Goal: Answer question/provide support

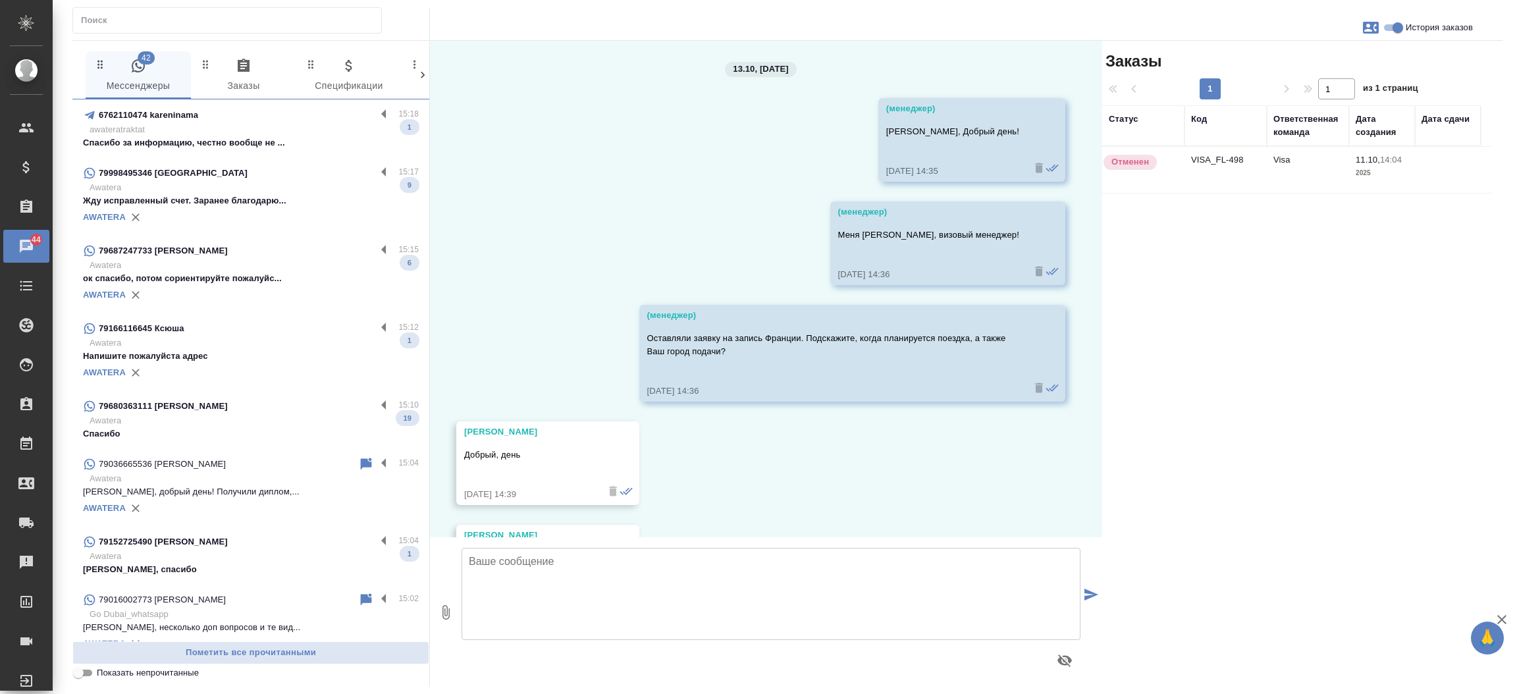
click at [207, 29] on input "text" at bounding box center [231, 20] width 300 height 18
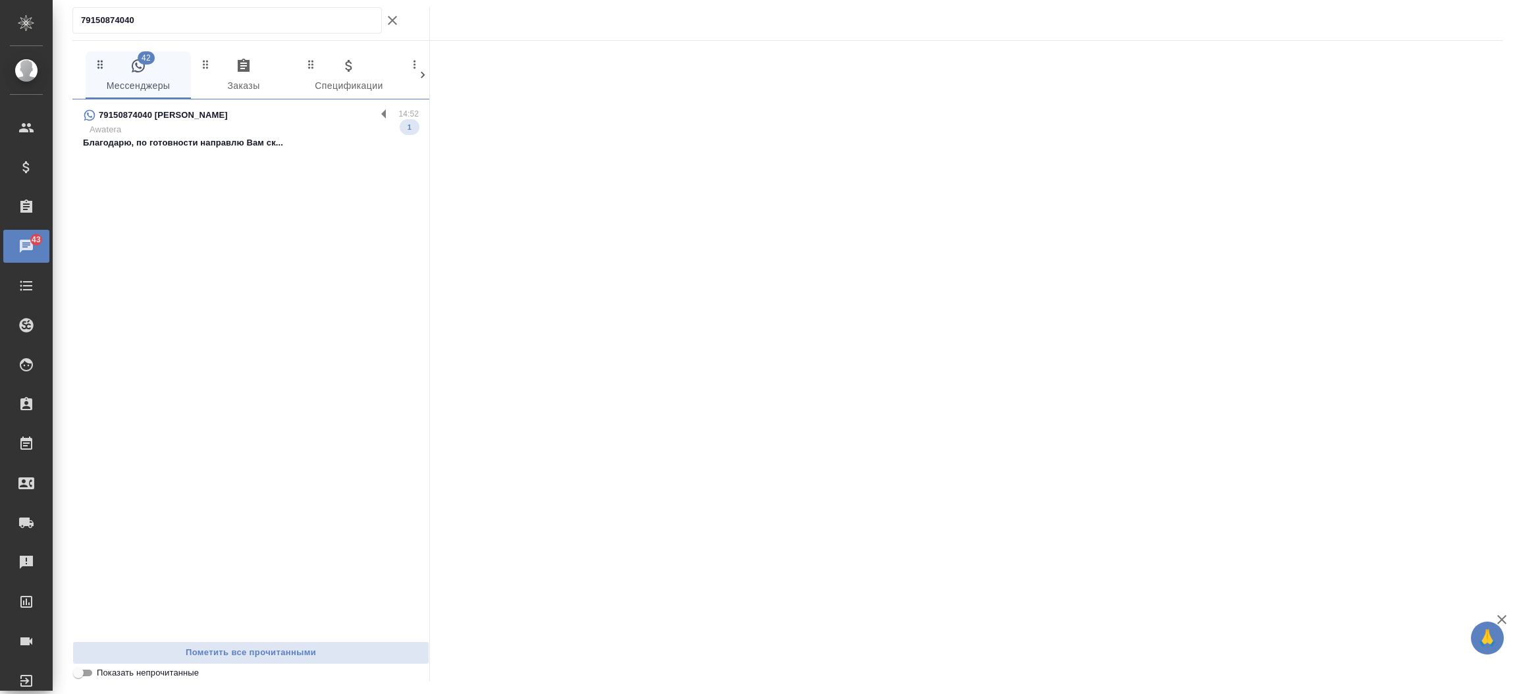
type input "79150874040"
click at [192, 120] on div "79150874040 [PERSON_NAME]" at bounding box center [229, 115] width 293 height 16
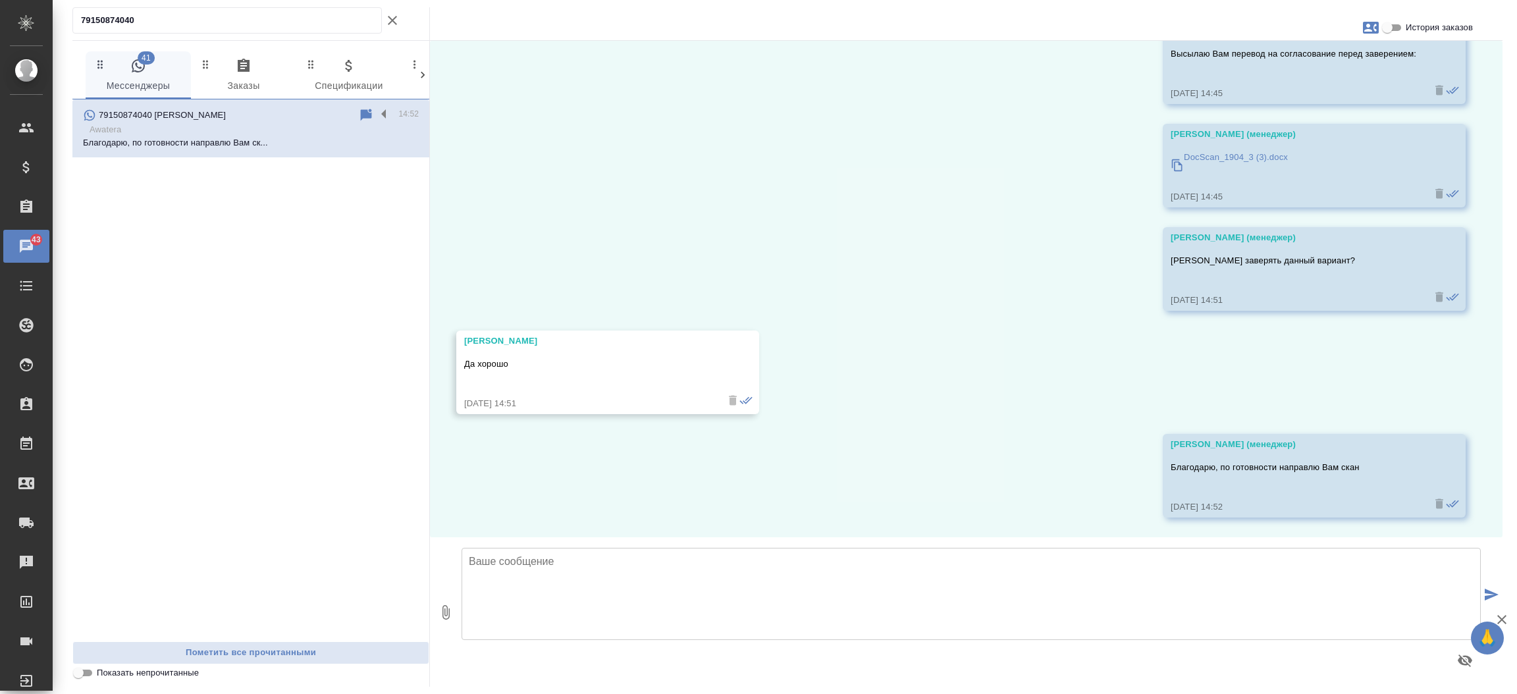
scroll to position [6187, 0]
click at [400, 19] on button "Показать непрочитанные" at bounding box center [392, 20] width 21 height 26
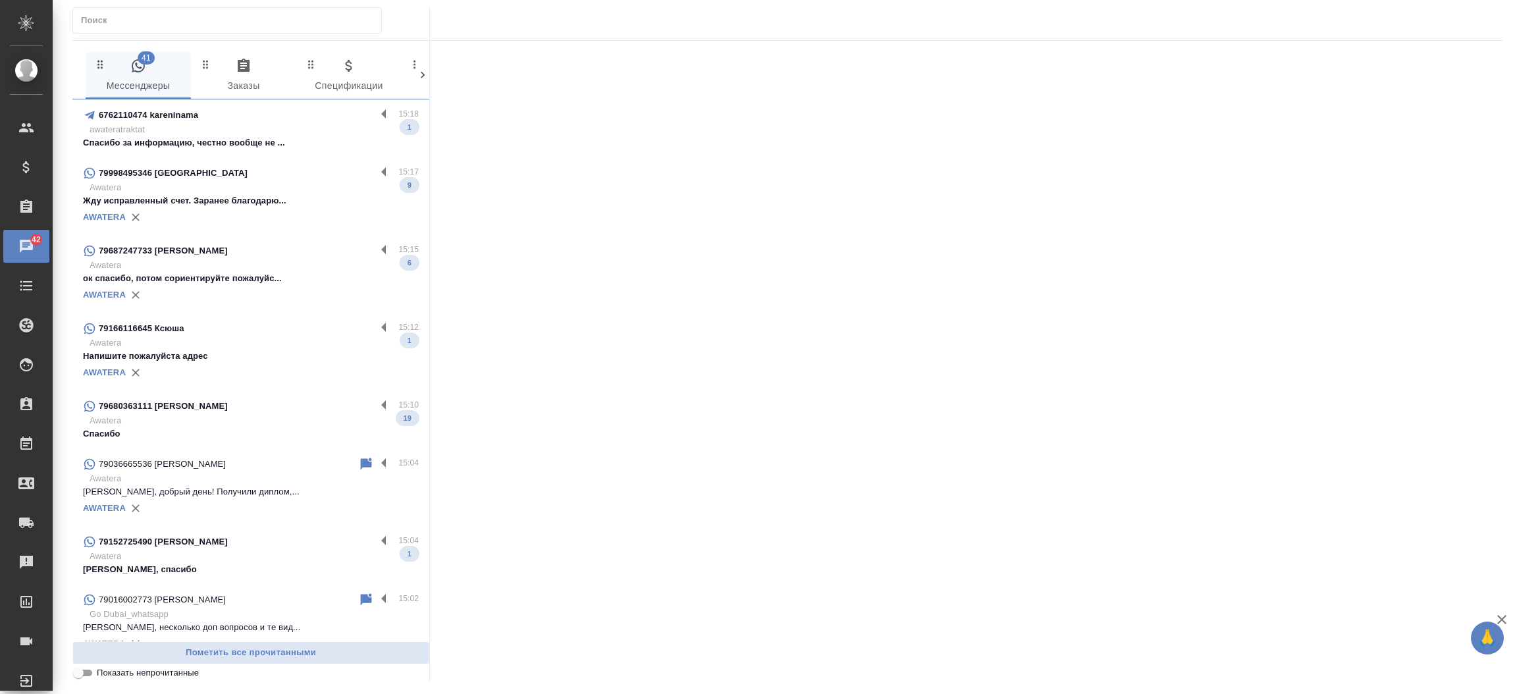
click at [1424, 381] on div at bounding box center [966, 353] width 1072 height 625
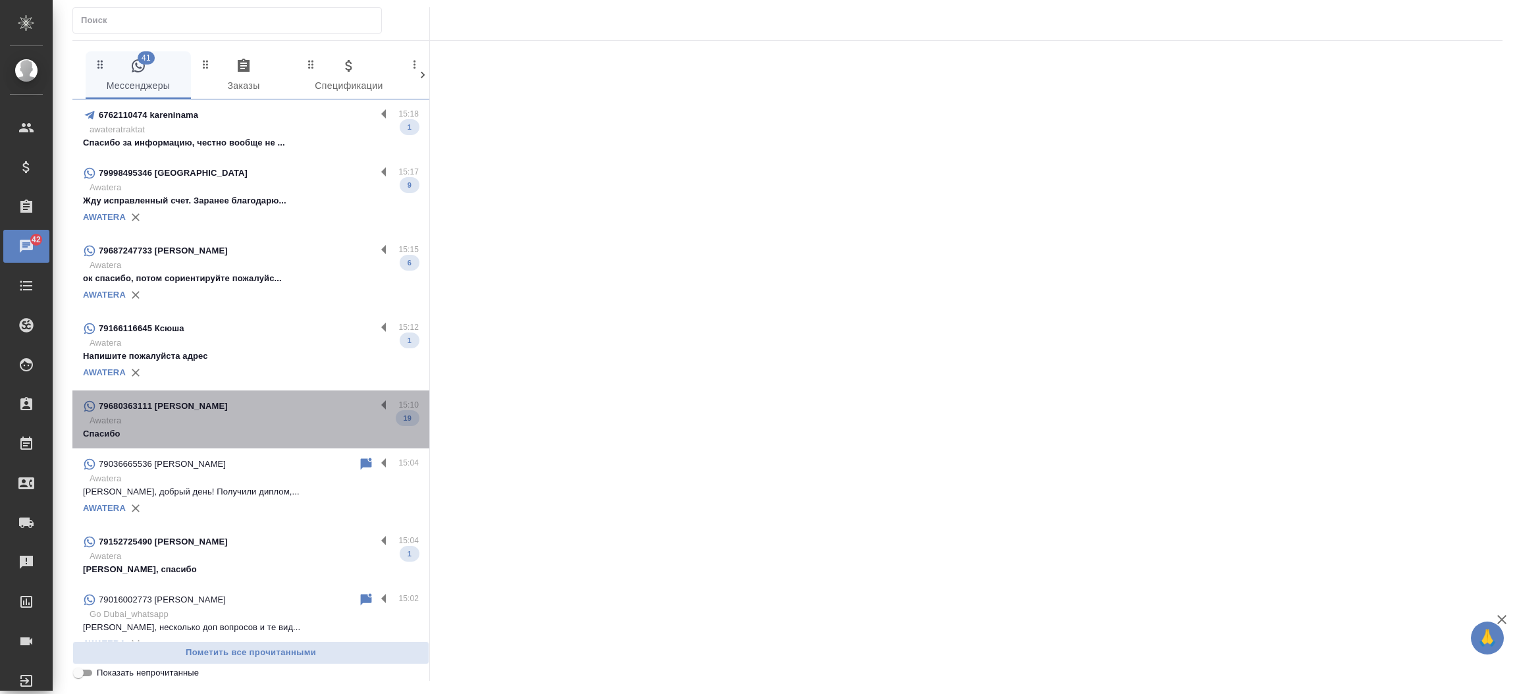
click at [264, 427] on p "Спасибо" at bounding box center [251, 433] width 336 height 13
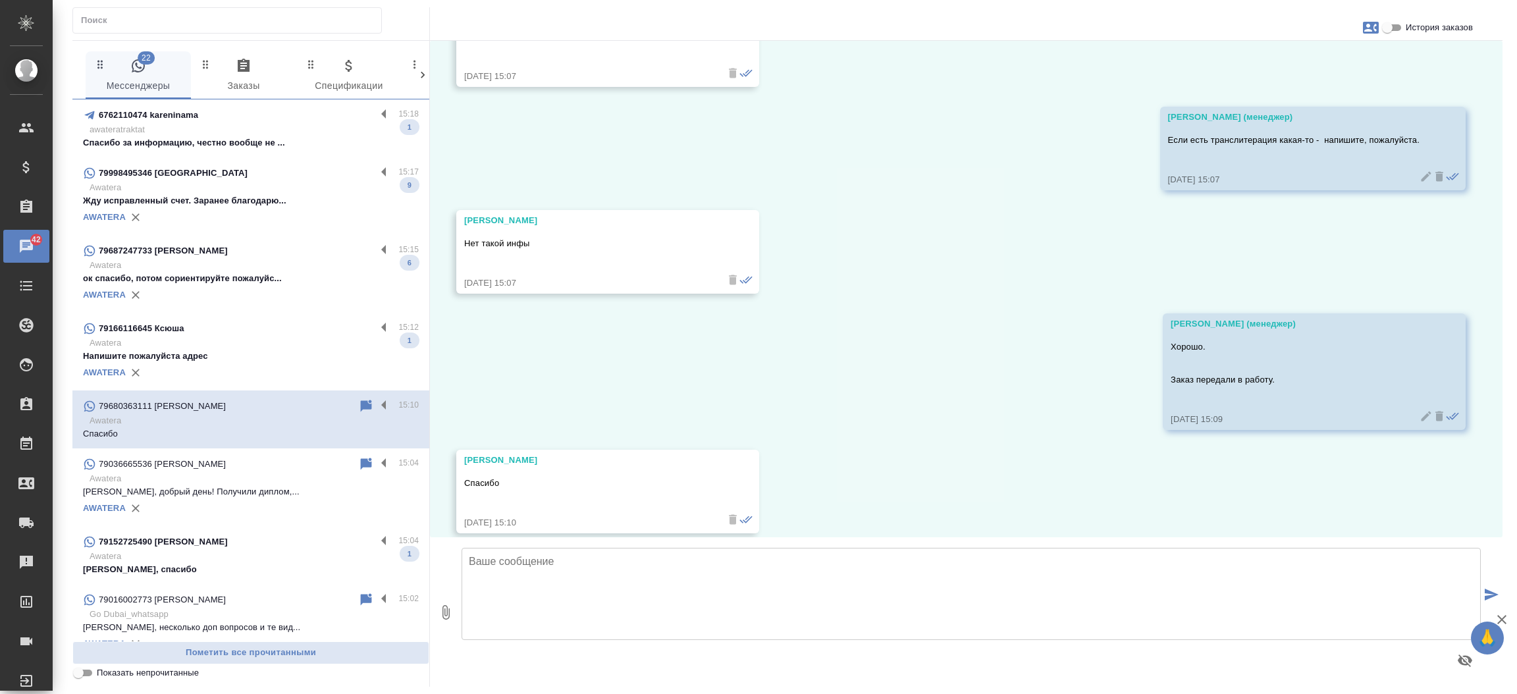
scroll to position [5298, 0]
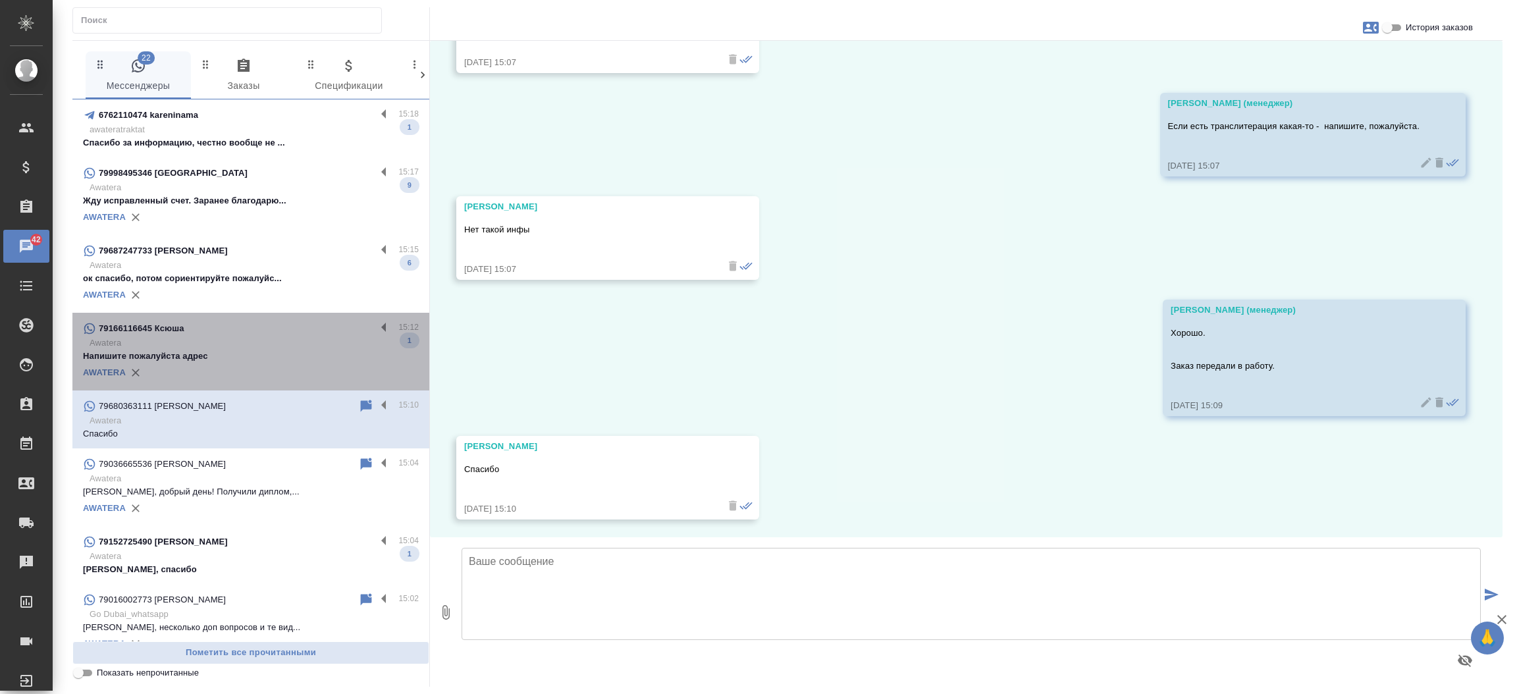
click at [251, 366] on div "AWATERA" at bounding box center [251, 373] width 336 height 20
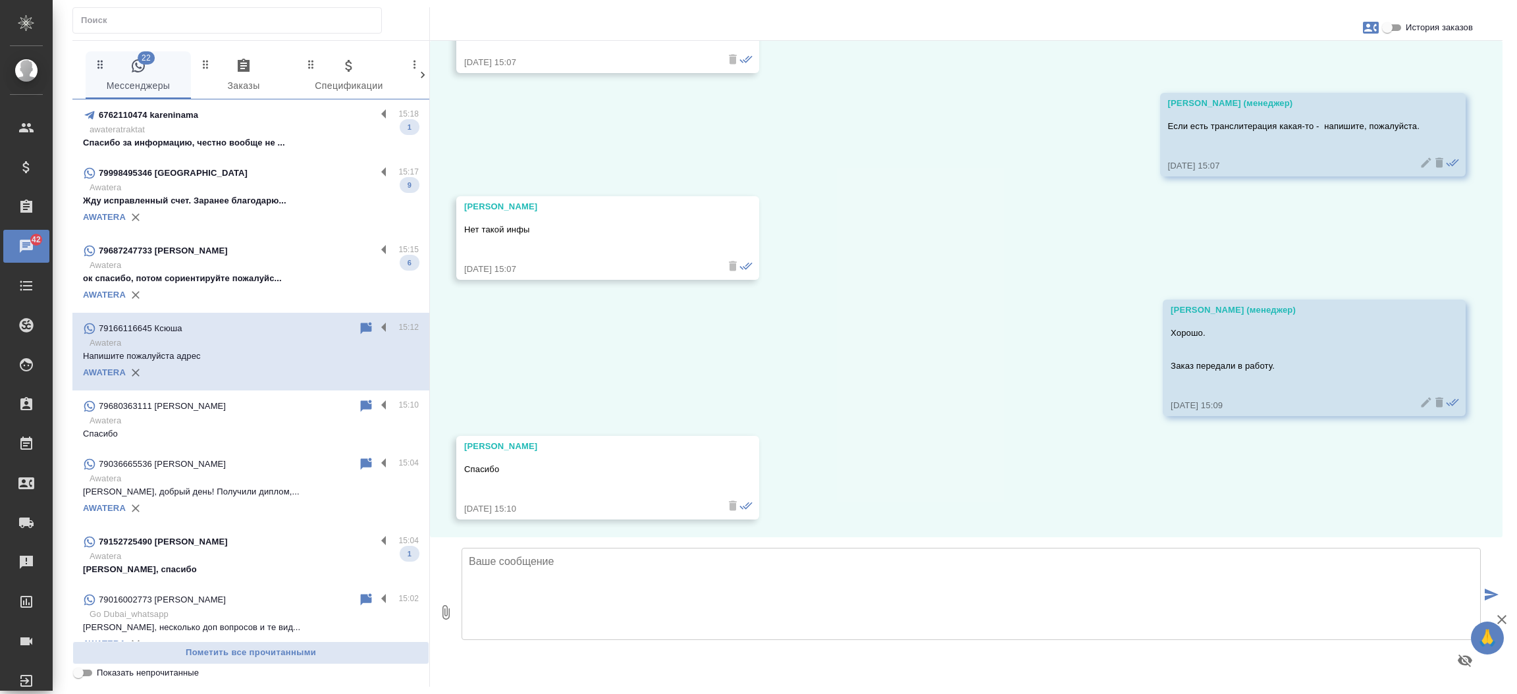
scroll to position [541, 0]
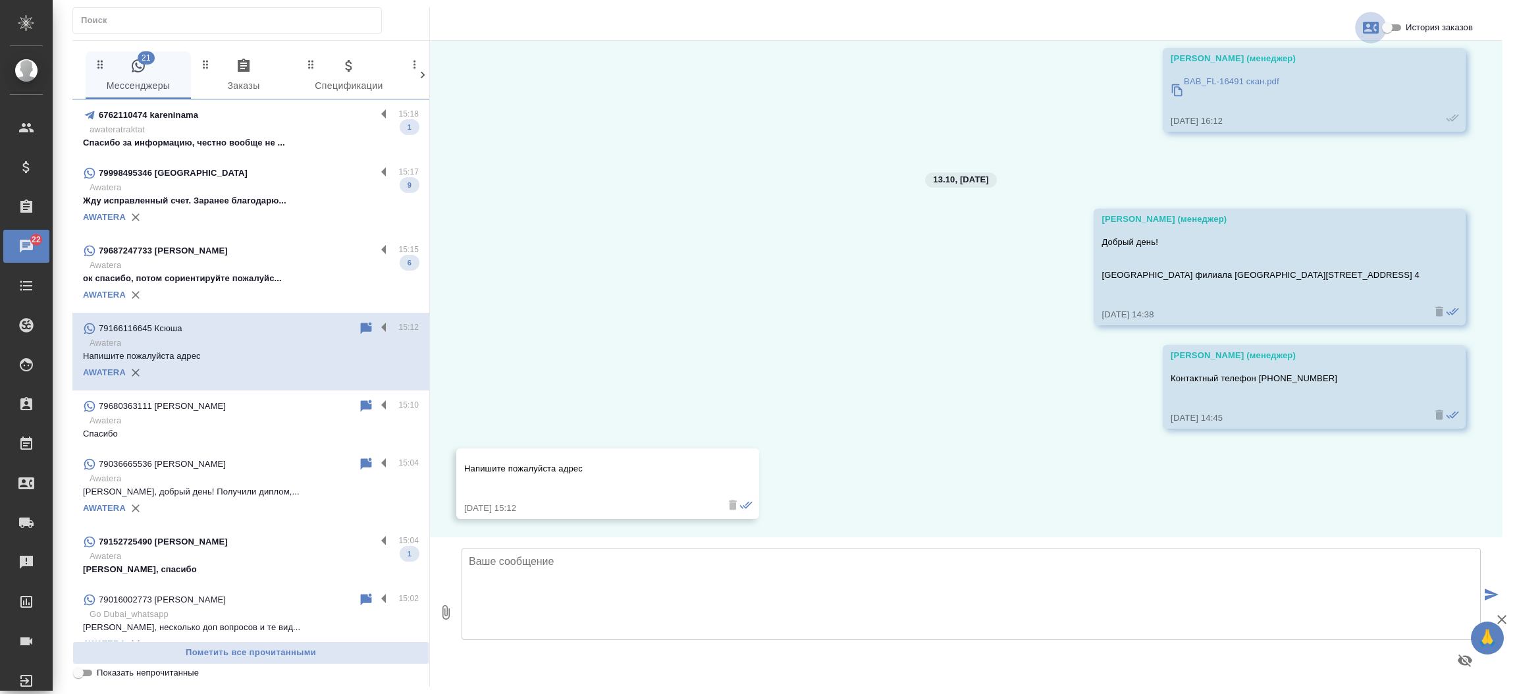
click at [1374, 29] on icon "button" at bounding box center [1371, 28] width 16 height 12
click at [1383, 29] on div at bounding box center [758, 347] width 1517 height 694
click at [1385, 29] on input "История заказов" at bounding box center [1386, 28] width 47 height 16
checkbox input "true"
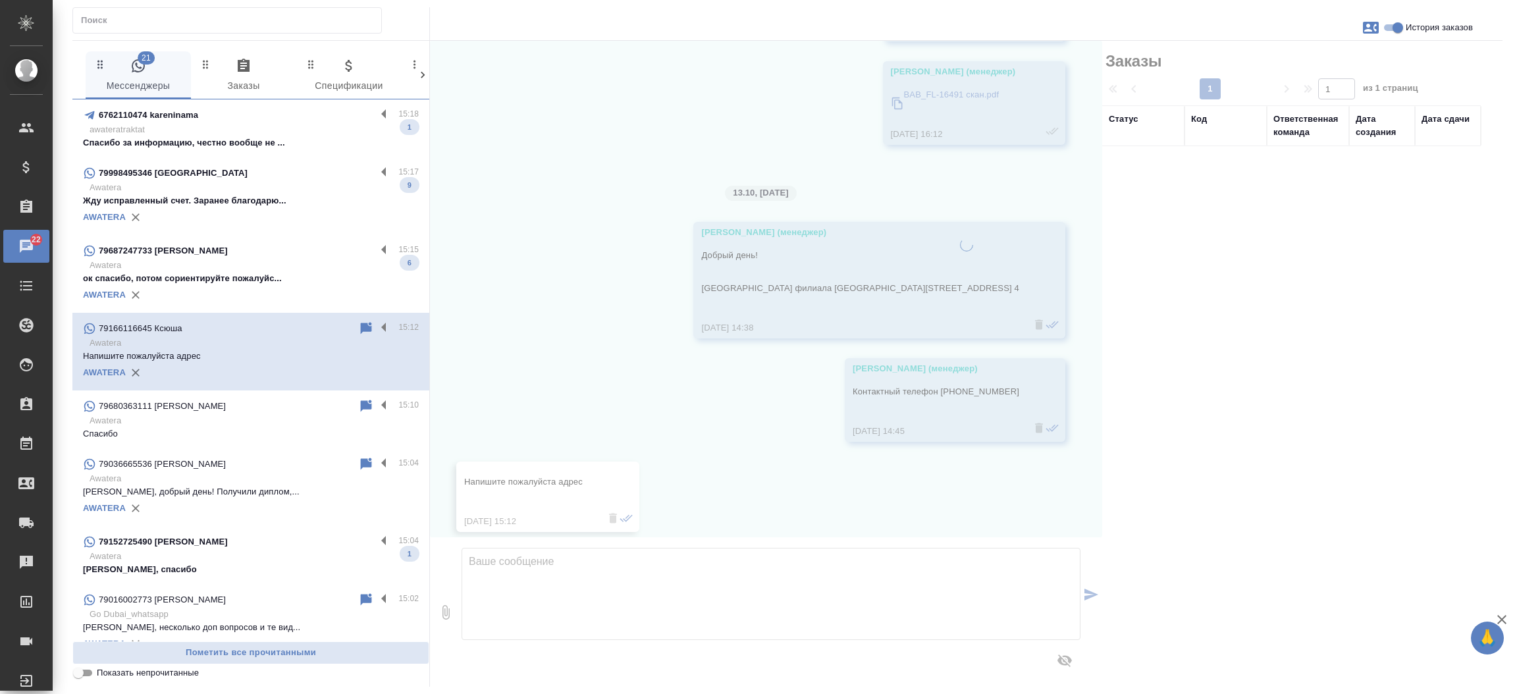
scroll to position [554, 0]
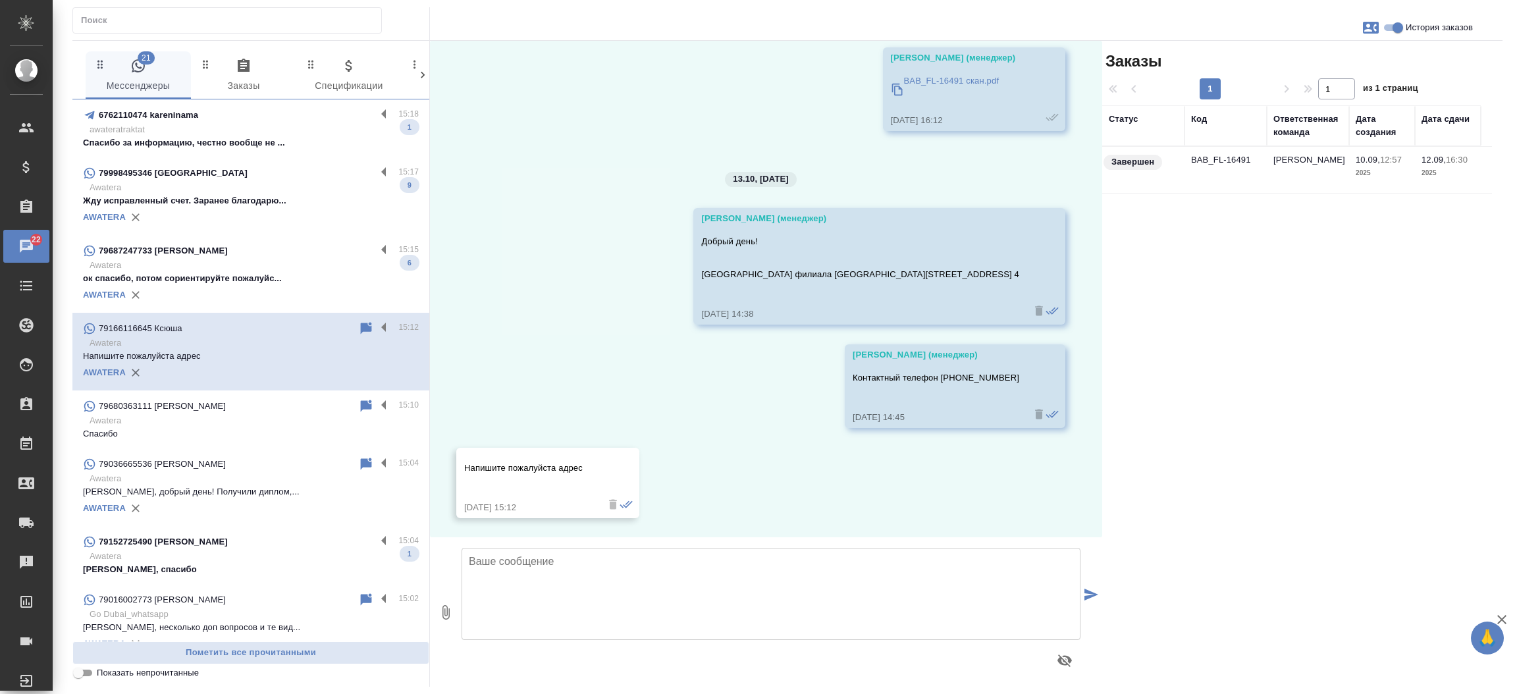
click at [1229, 169] on td "BAB_FL-16491" at bounding box center [1225, 170] width 82 height 46
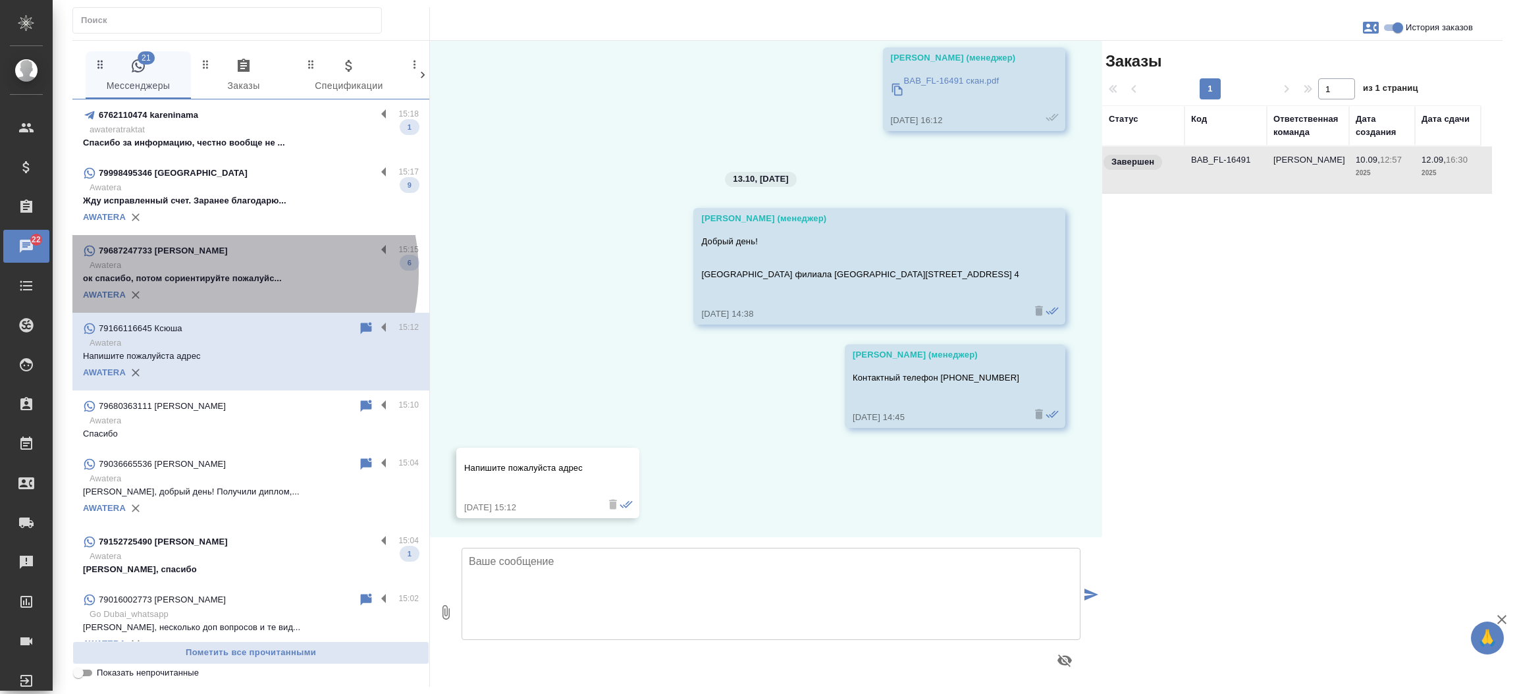
click at [211, 273] on p "ок спасибо, потом сориентируйте пожалуйс..." at bounding box center [251, 278] width 336 height 13
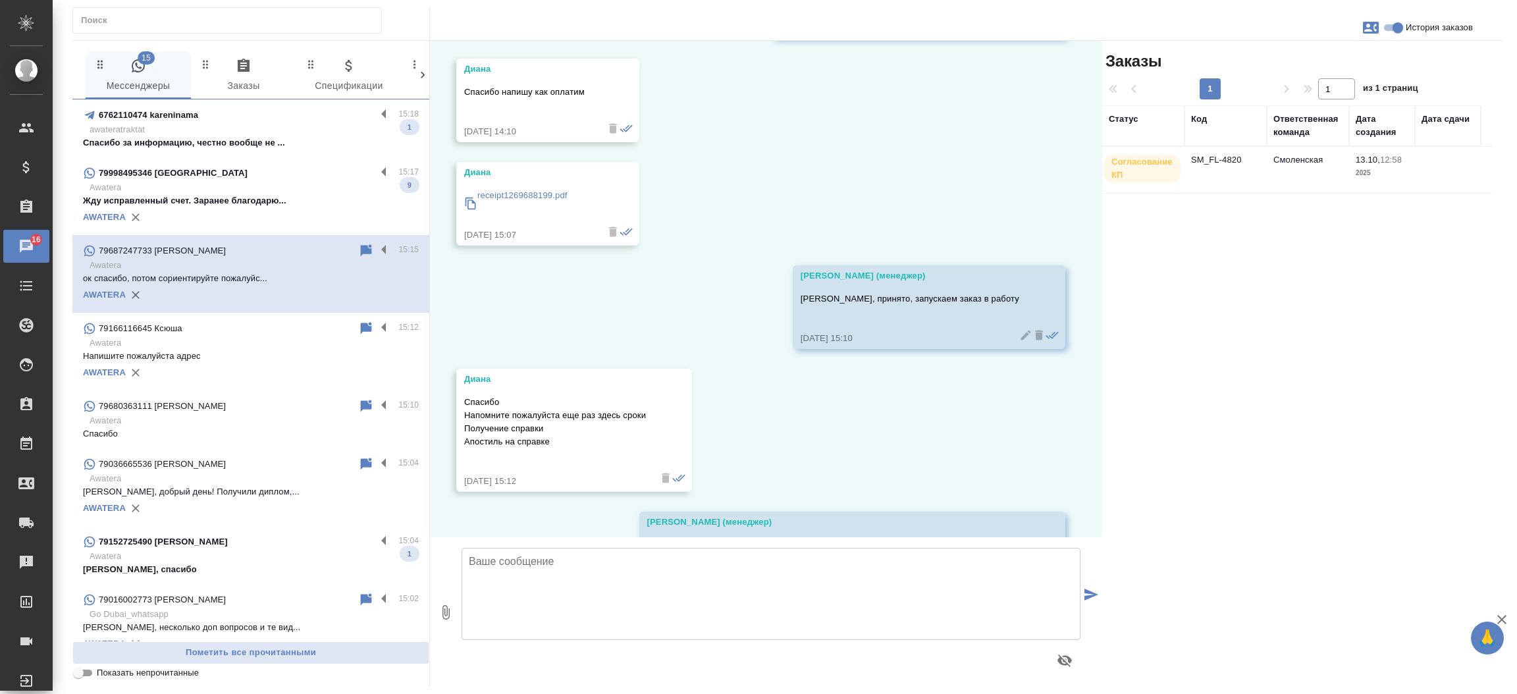
scroll to position [3090, 0]
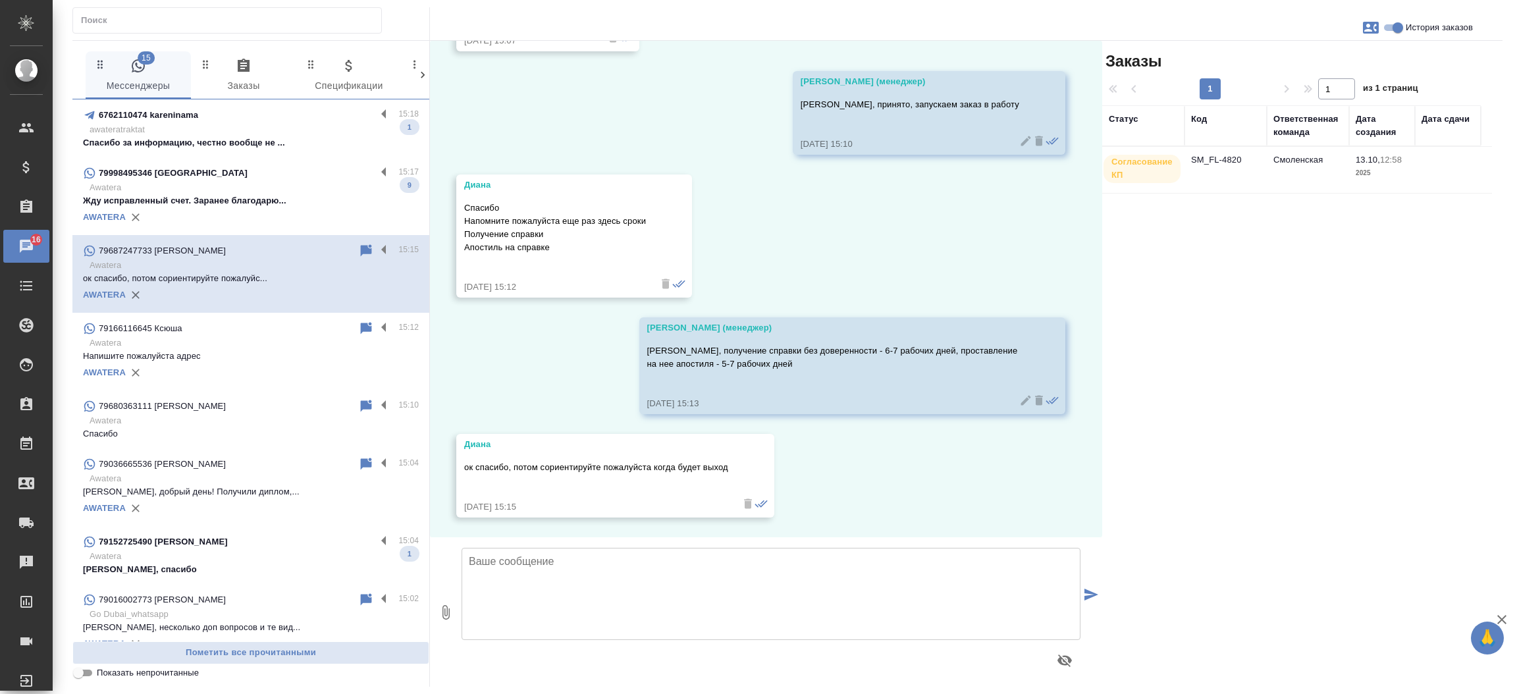
click at [1223, 165] on td "SM_FL-4820" at bounding box center [1225, 170] width 82 height 46
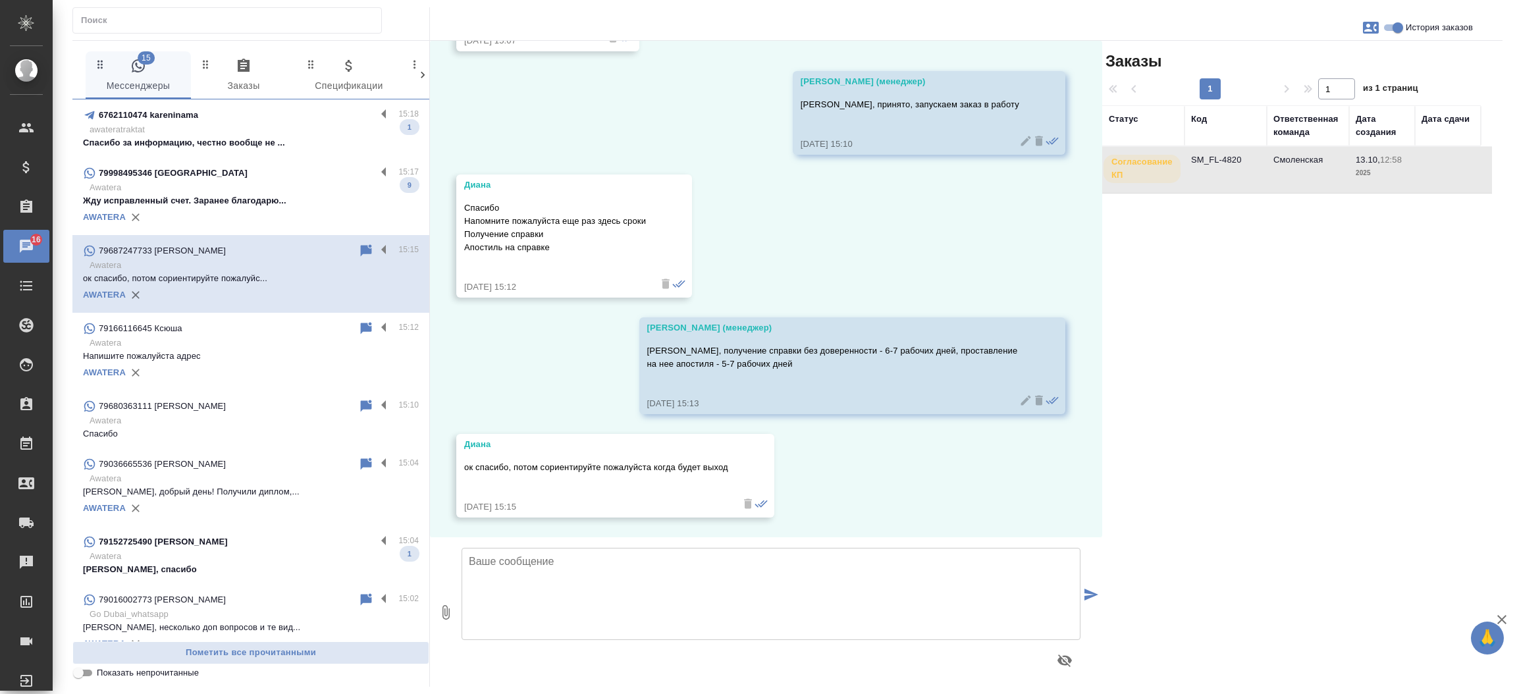
click at [1223, 165] on td "SM_FL-4820" at bounding box center [1225, 170] width 82 height 46
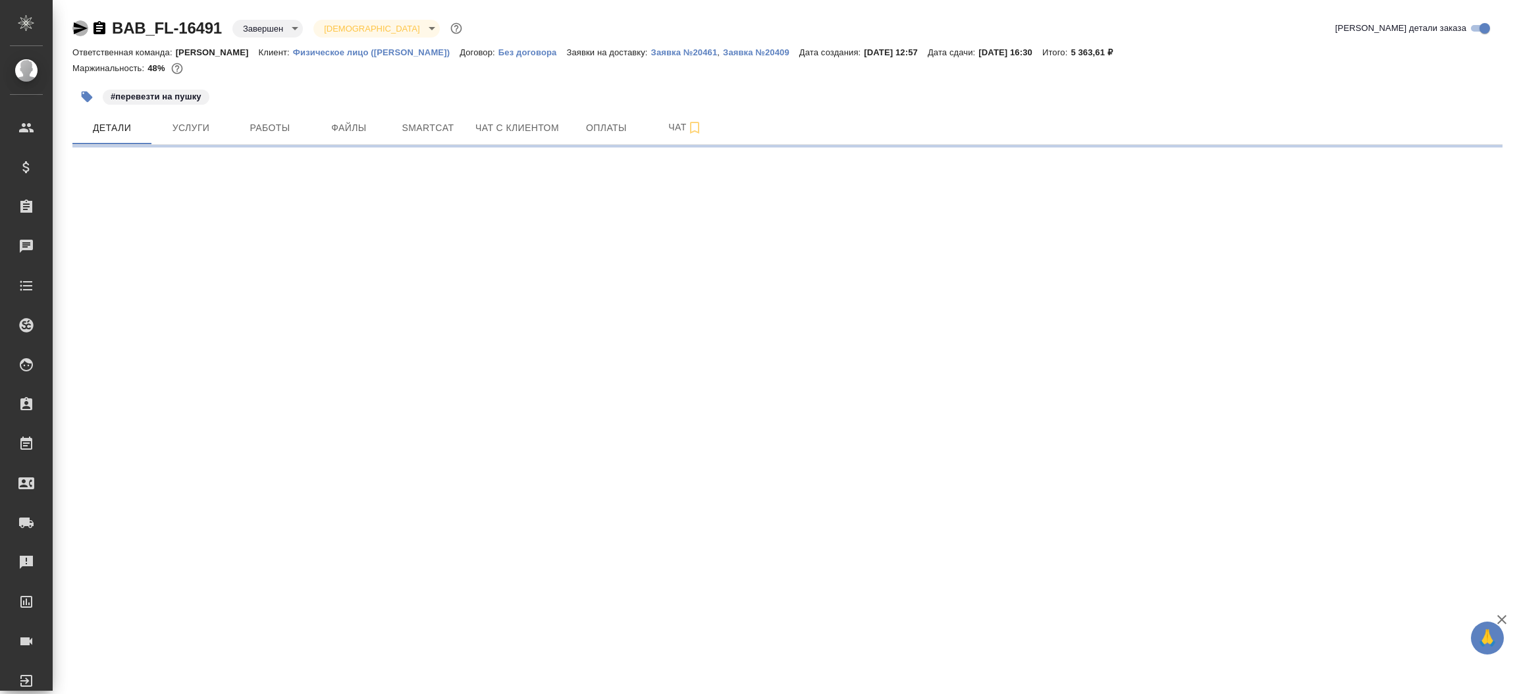
click at [80, 27] on icon "button" at bounding box center [81, 28] width 14 height 12
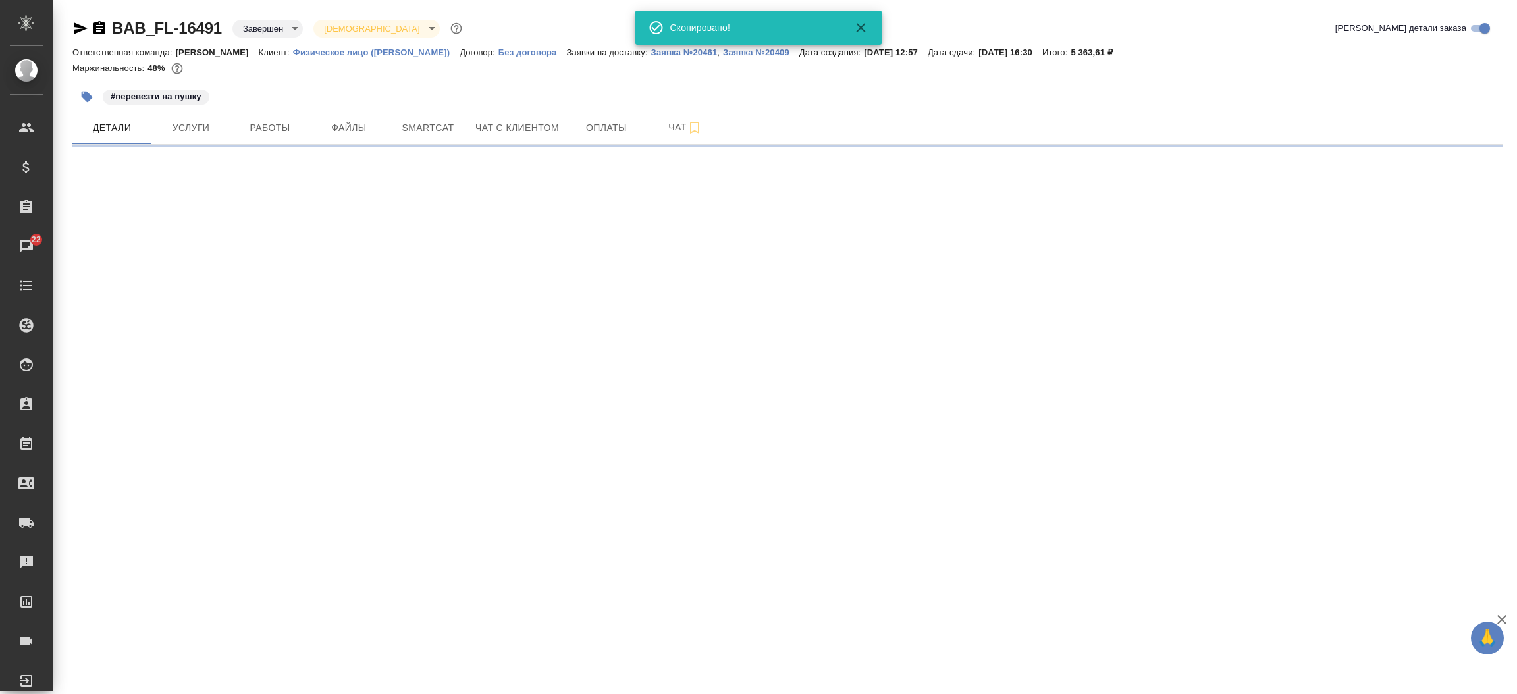
select select "RU"
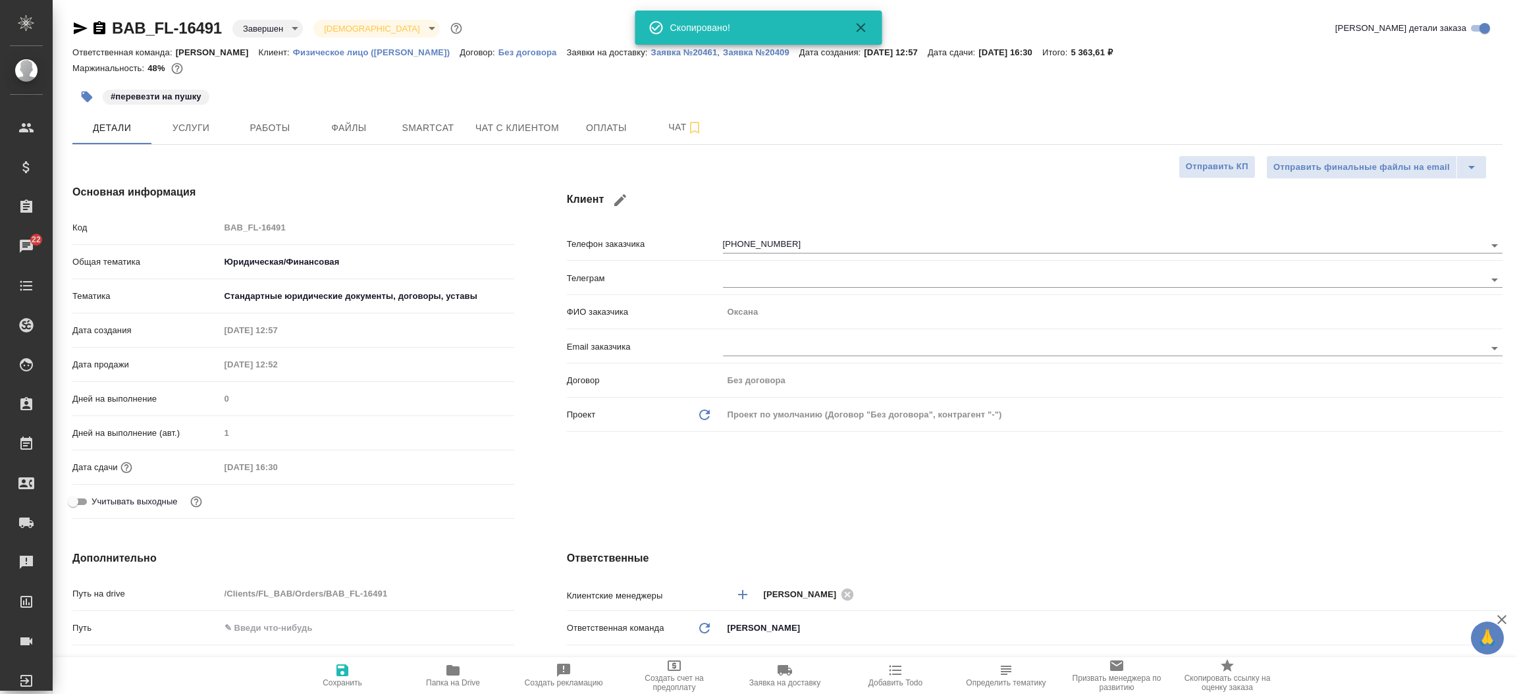
type textarea "x"
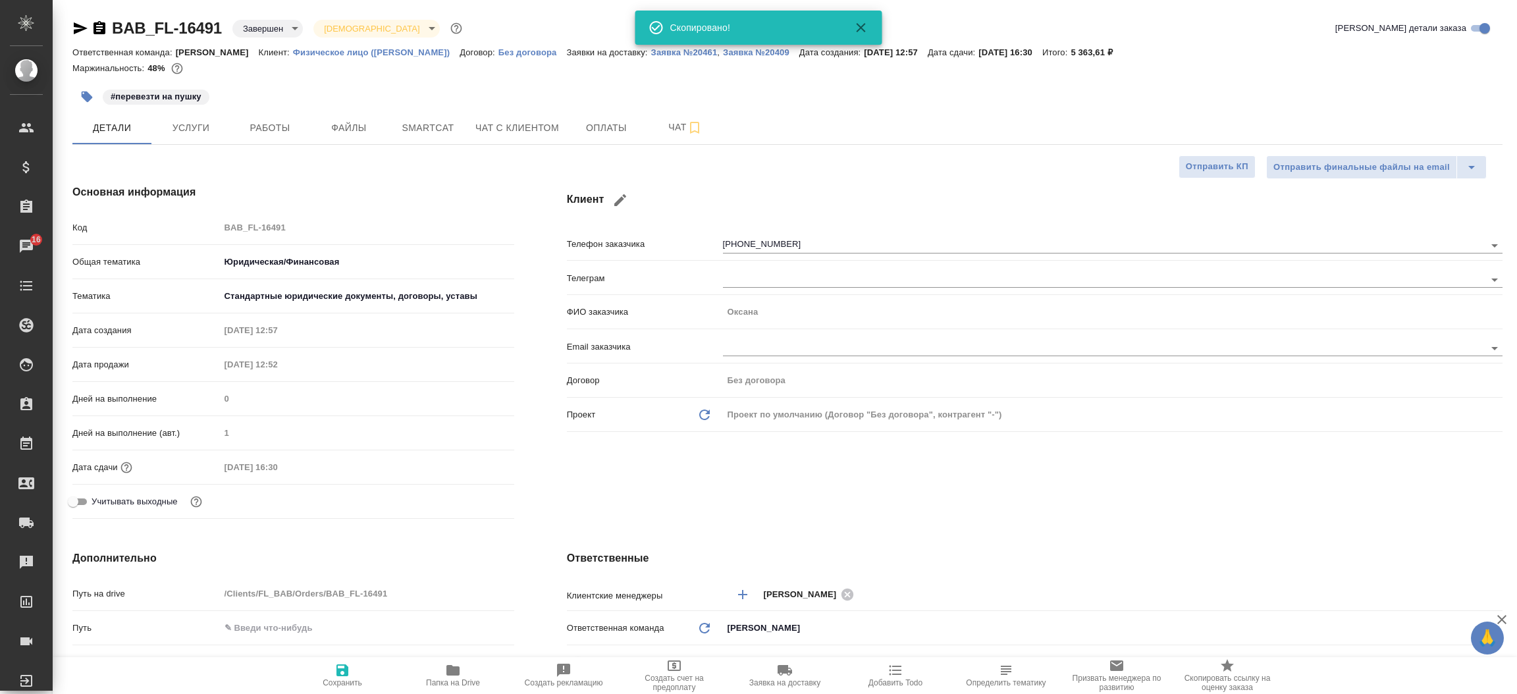
type textarea "x"
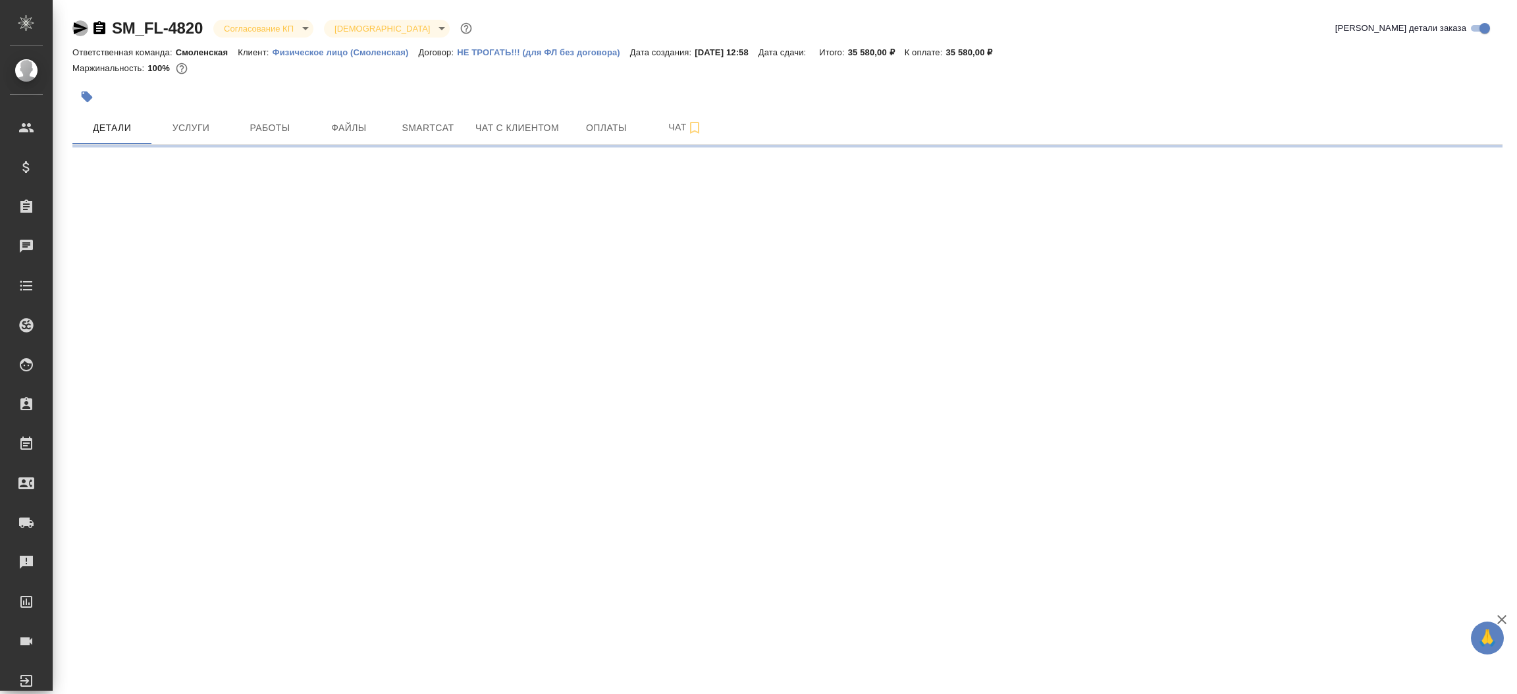
click at [78, 31] on icon "button" at bounding box center [81, 28] width 14 height 12
select select "RU"
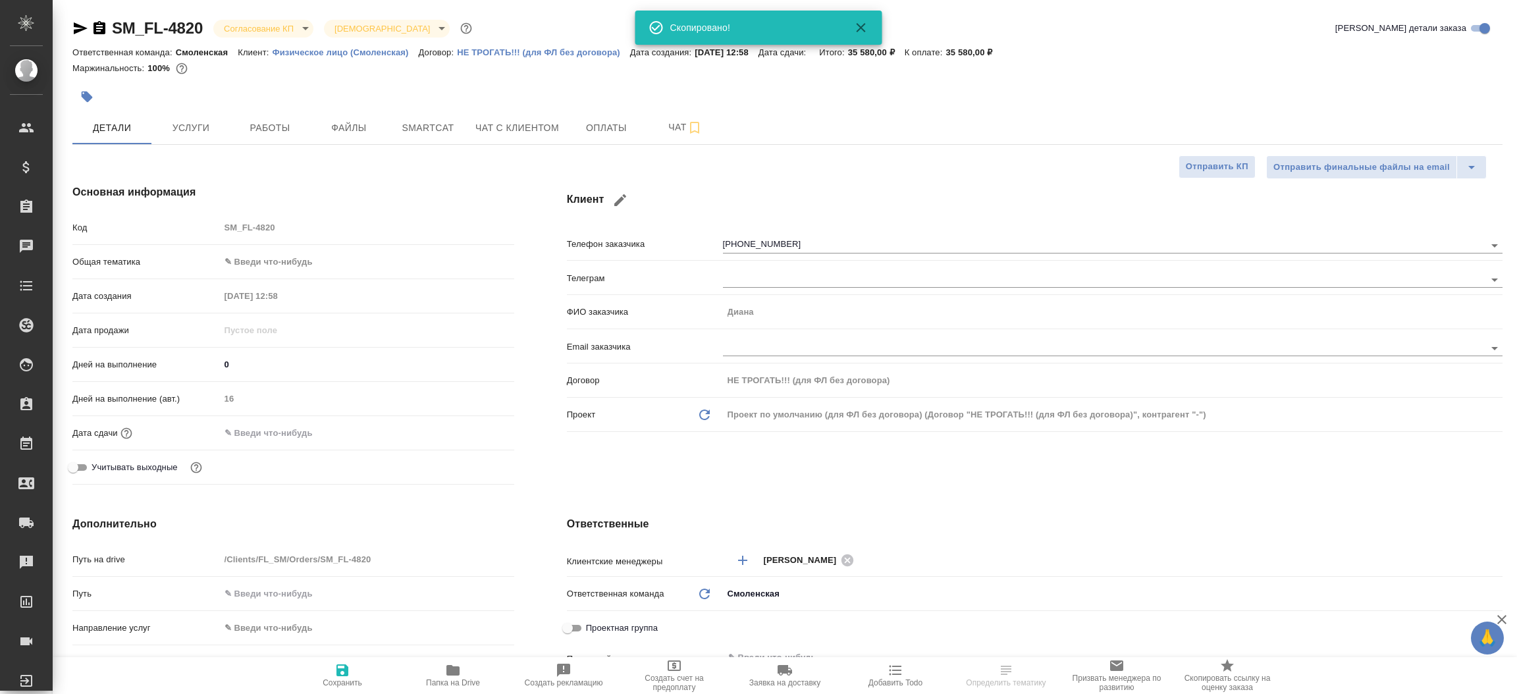
type textarea "x"
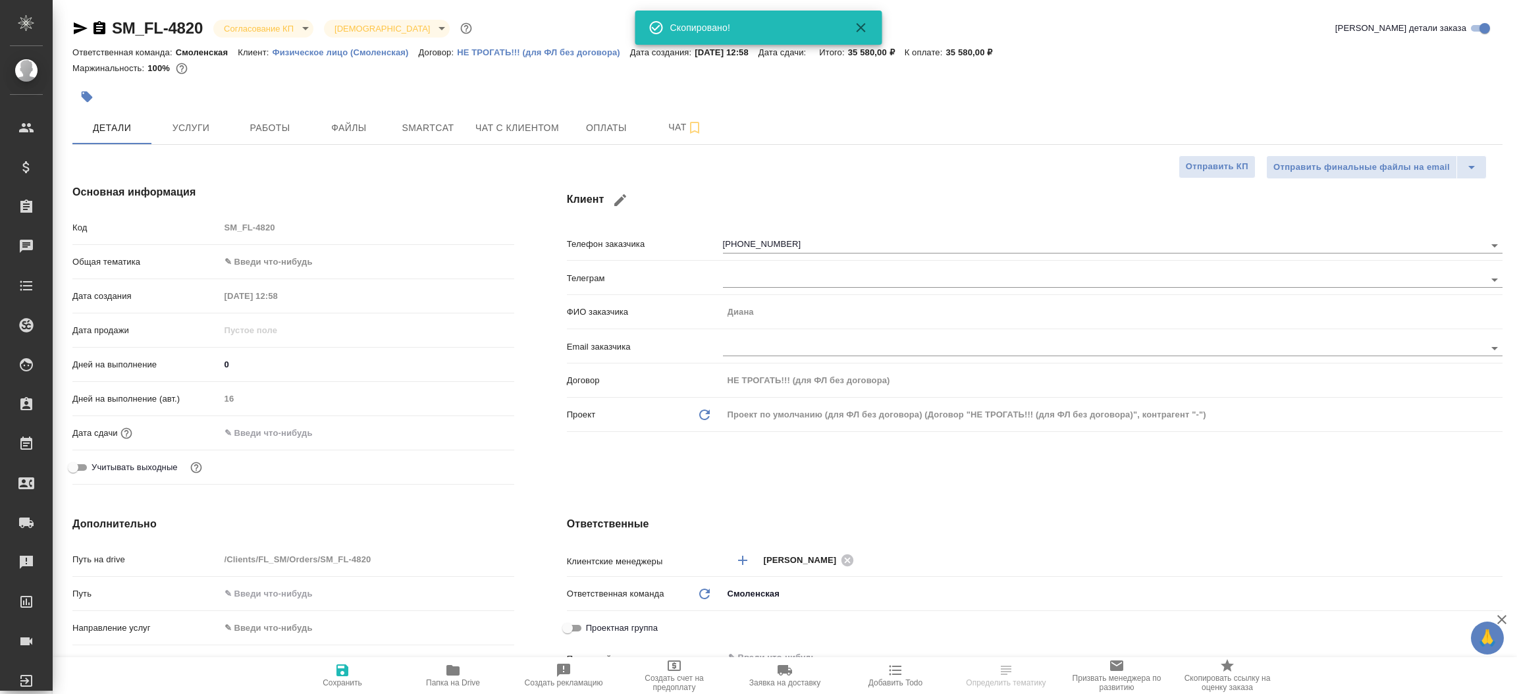
type textarea "x"
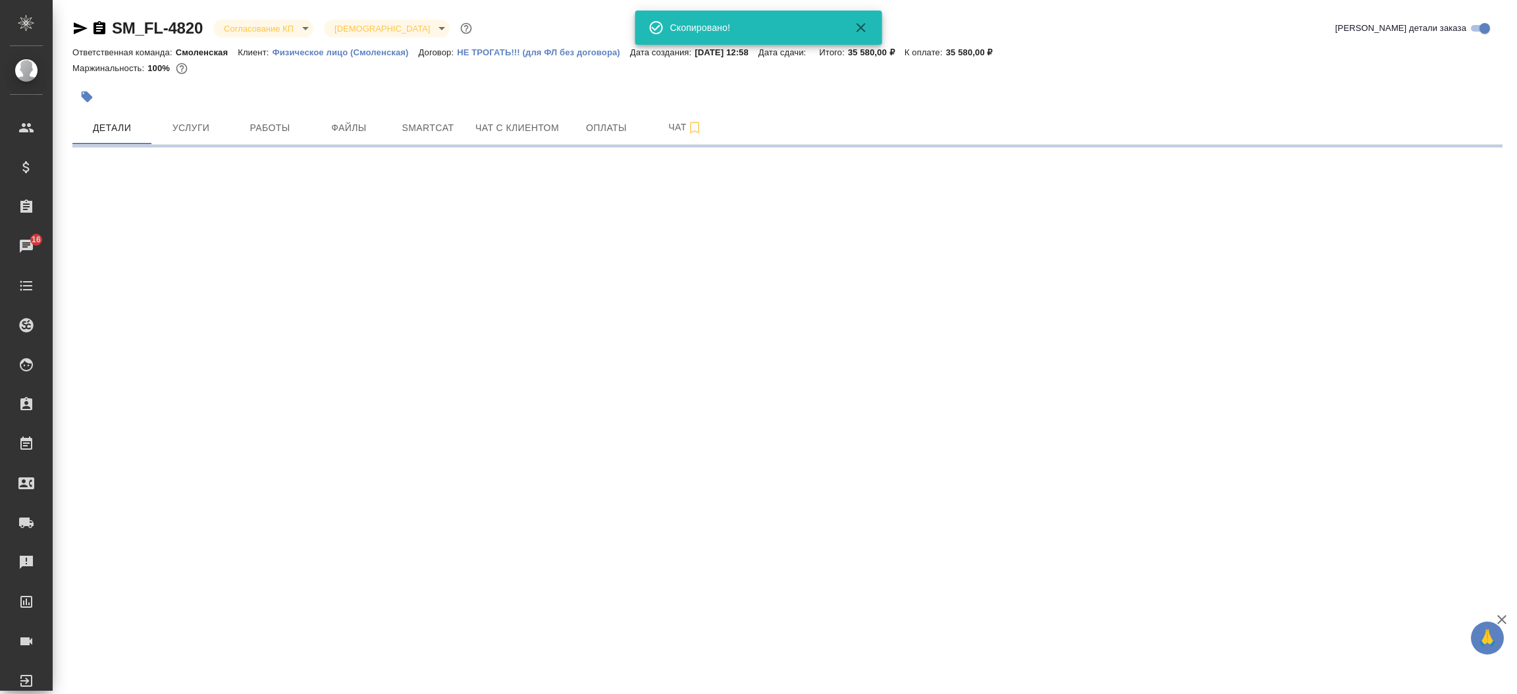
select select "RU"
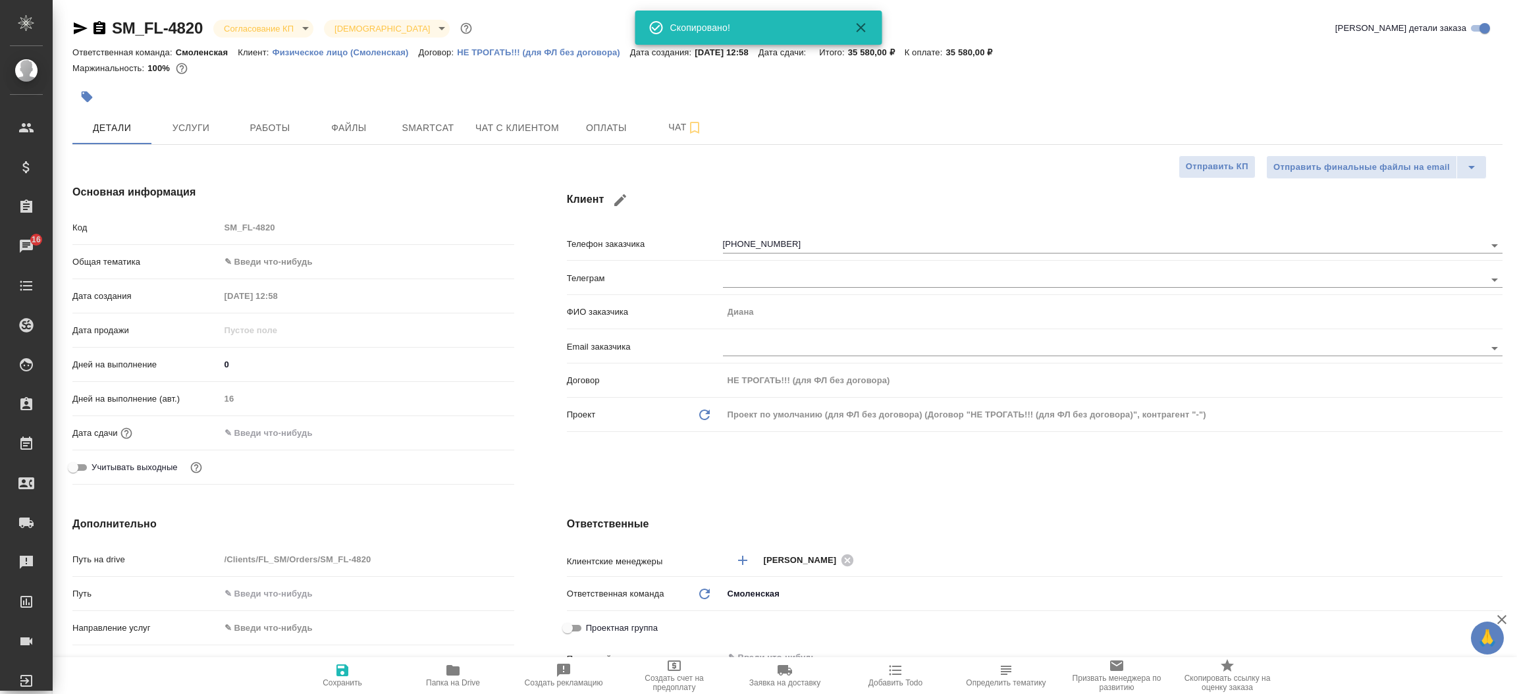
type textarea "x"
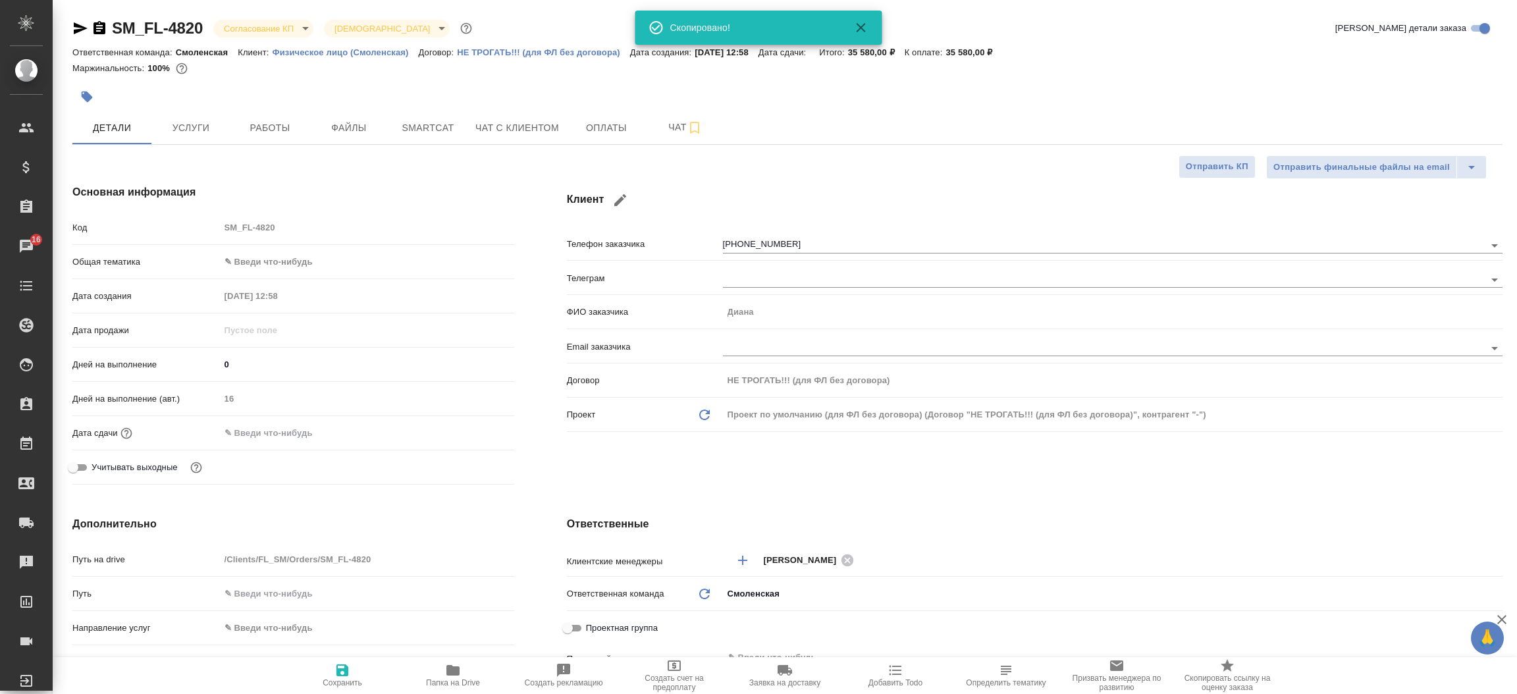
type textarea "x"
